Goal: Task Accomplishment & Management: Manage account settings

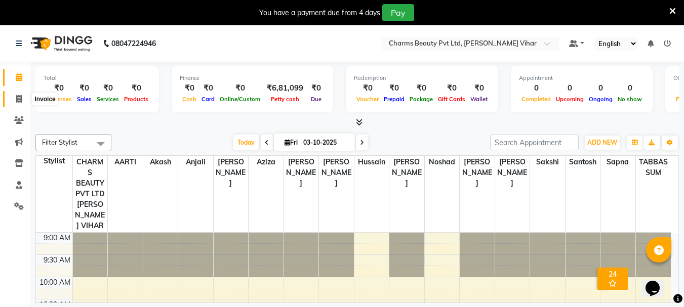
click at [16, 102] on icon at bounding box center [19, 99] width 6 height 8
select select "868"
select select "service"
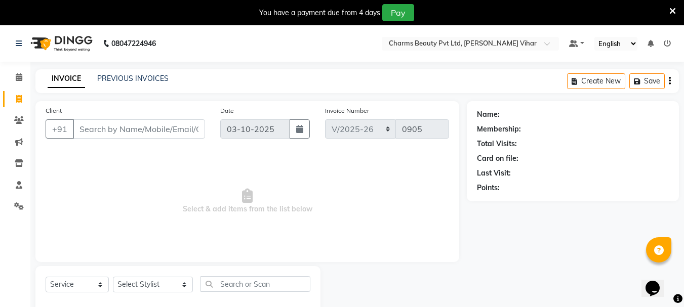
click at [56, 2] on div "You have a payment due from 4 days Pay" at bounding box center [342, 12] width 684 height 25
click at [150, 77] on link "PREVIOUS INVOICES" at bounding box center [132, 78] width 71 height 9
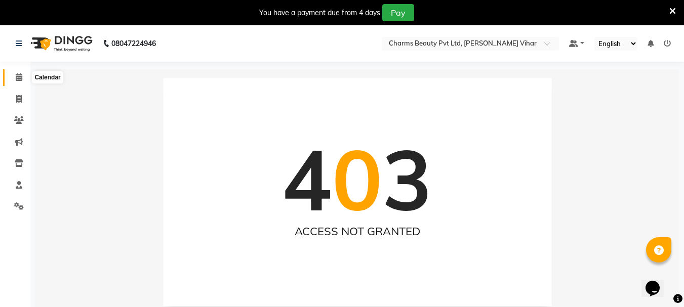
click at [20, 75] on icon at bounding box center [19, 77] width 7 height 8
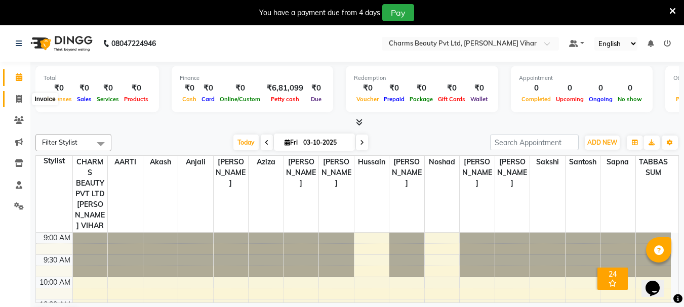
click at [17, 100] on icon at bounding box center [19, 99] width 6 height 8
select select "service"
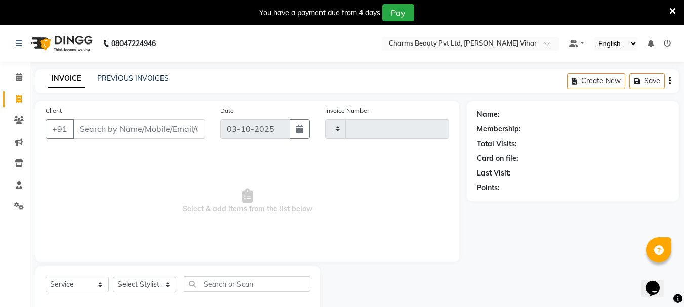
type input "0905"
select select "868"
click at [19, 120] on icon at bounding box center [19, 120] width 10 height 8
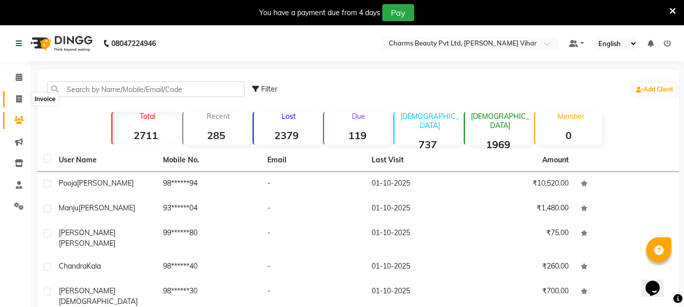
click at [20, 102] on icon at bounding box center [19, 99] width 6 height 8
select select "868"
select select "service"
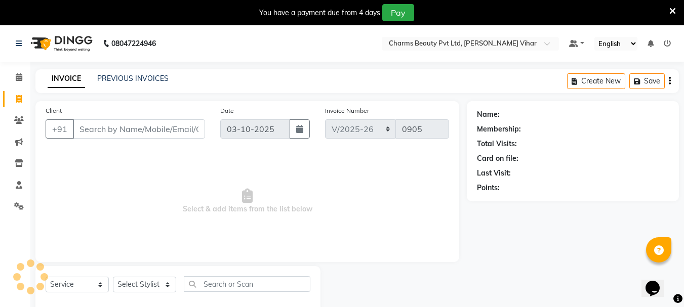
scroll to position [25, 0]
